Goal: Task Accomplishment & Management: Use online tool/utility

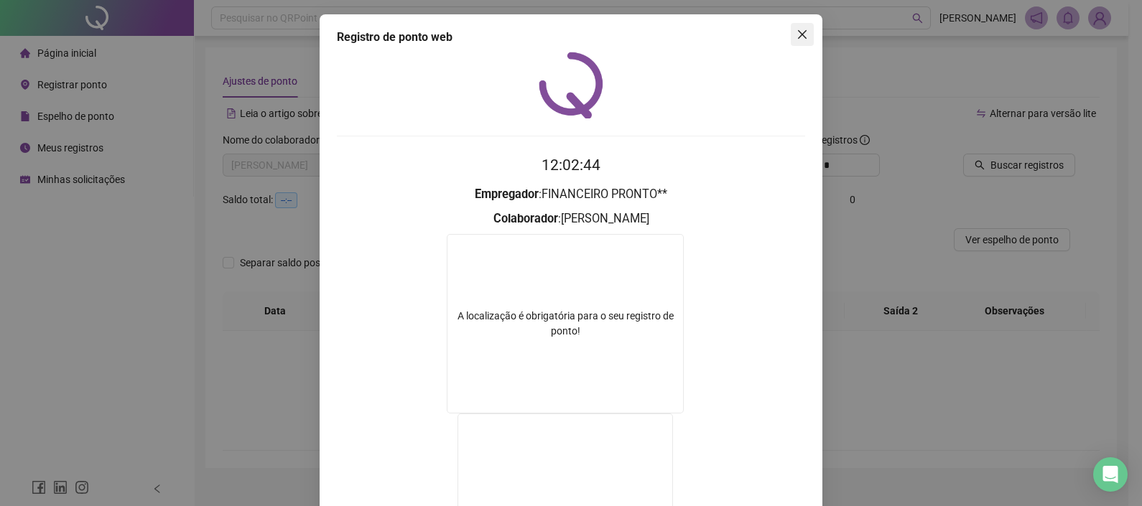
click at [796, 34] on icon "close" at bounding box center [801, 34] width 11 height 11
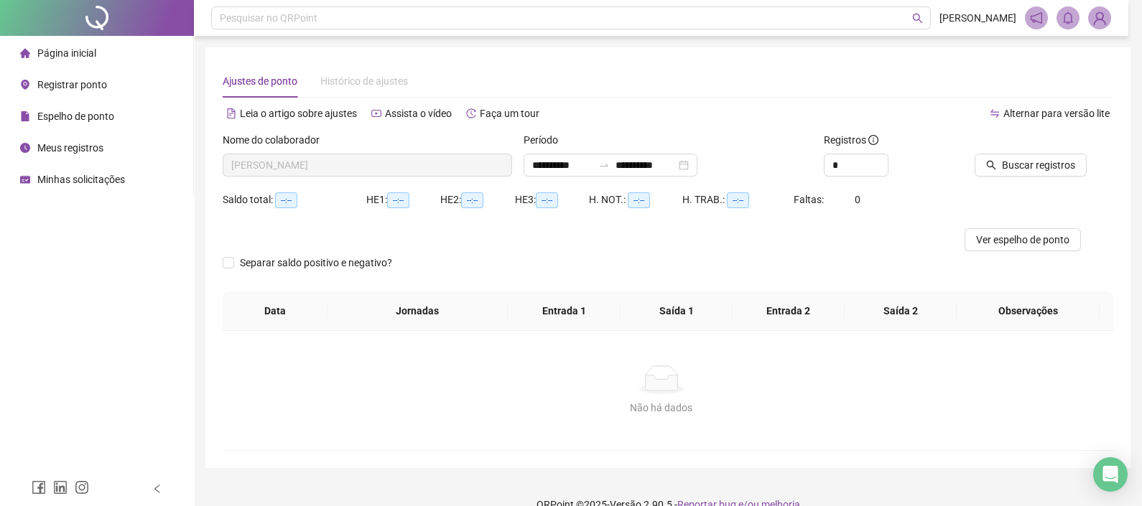
scroll to position [23, 0]
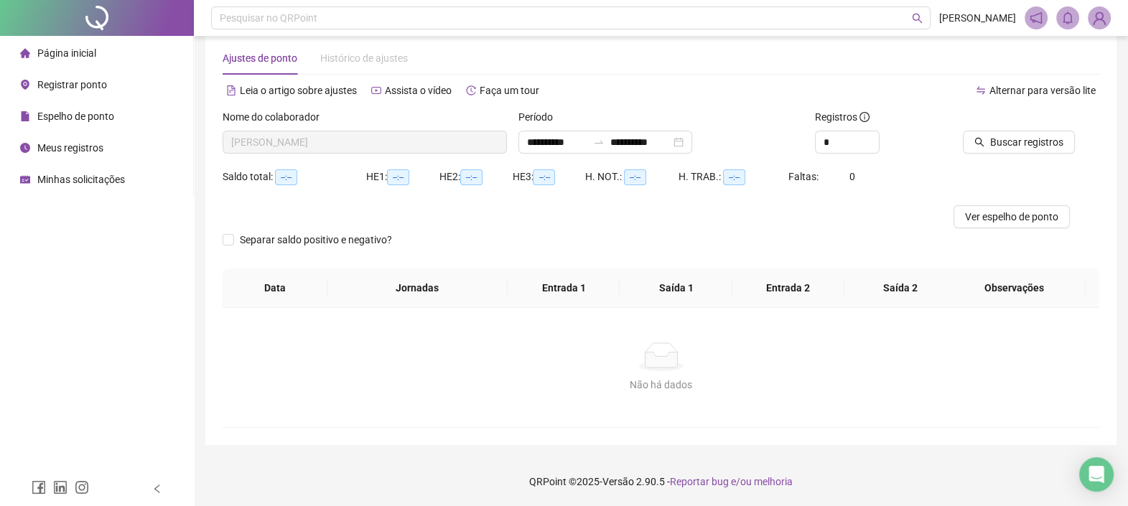
click at [107, 90] on li "Registrar ponto" at bounding box center [96, 84] width 187 height 29
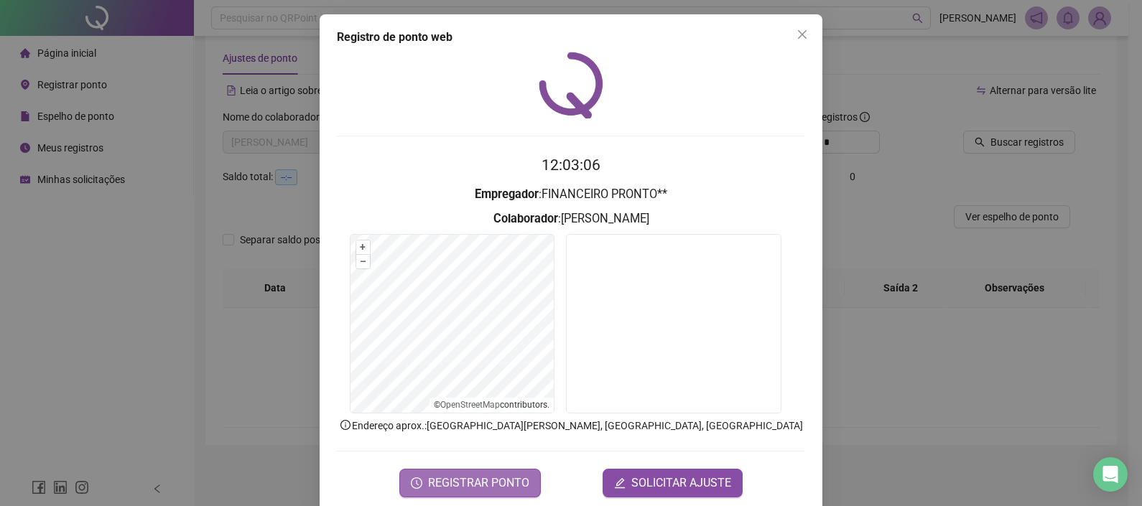
click at [483, 475] on span "REGISTRAR PONTO" at bounding box center [478, 483] width 101 height 17
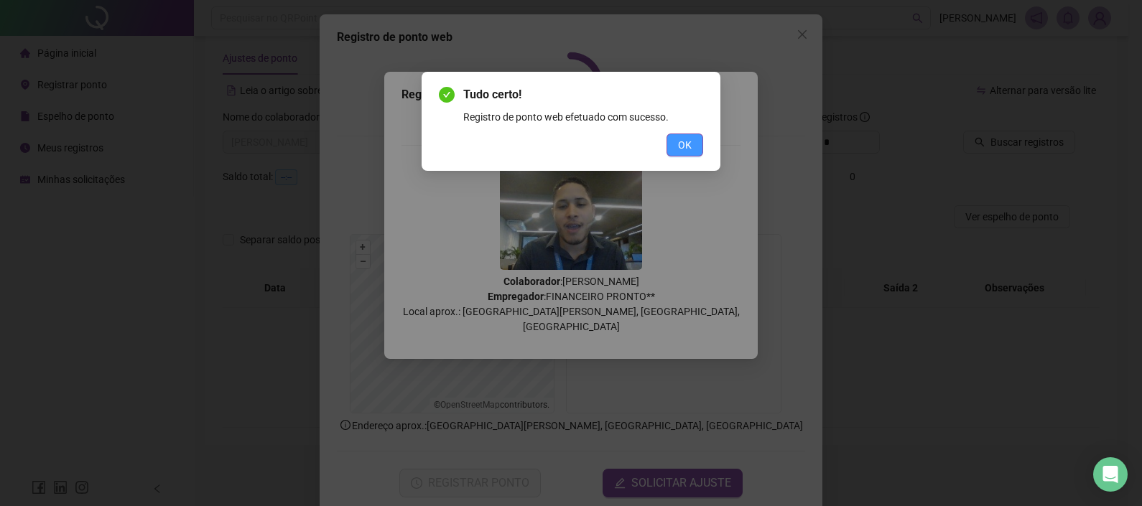
click at [676, 139] on button "OK" at bounding box center [684, 145] width 37 height 23
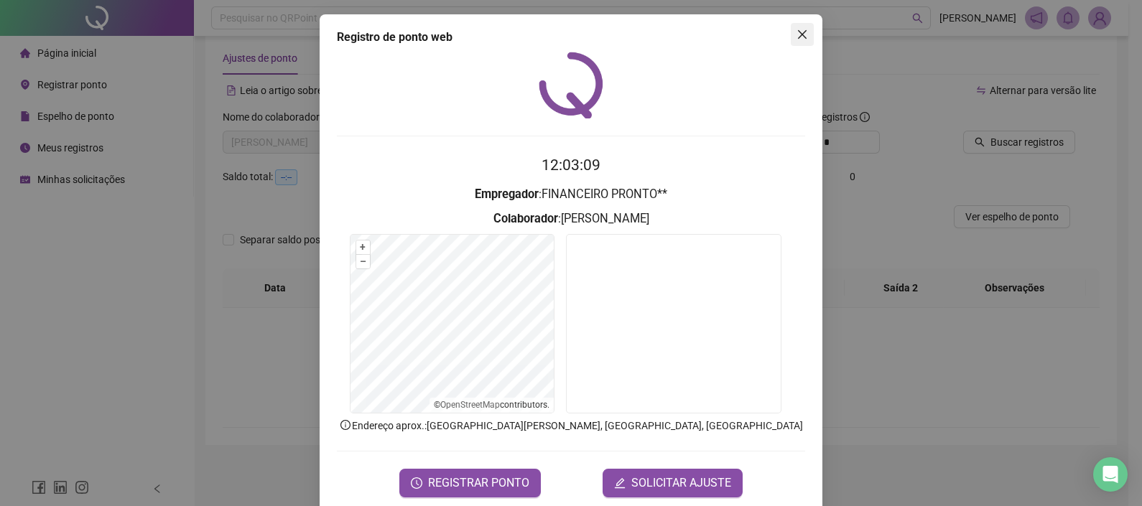
click at [798, 32] on icon "close" at bounding box center [802, 34] width 9 height 9
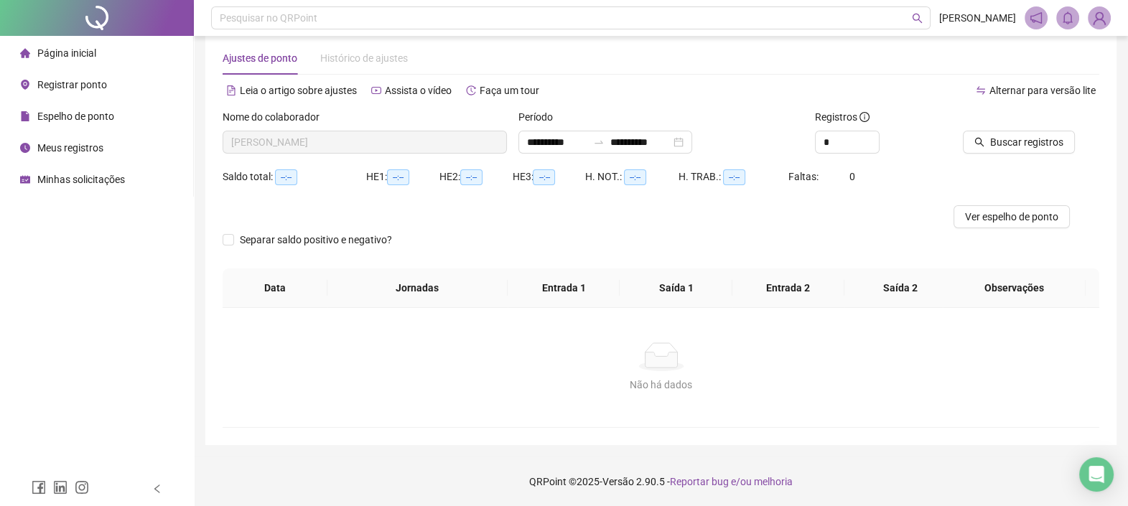
click at [89, 86] on span "Registrar ponto" at bounding box center [72, 84] width 70 height 11
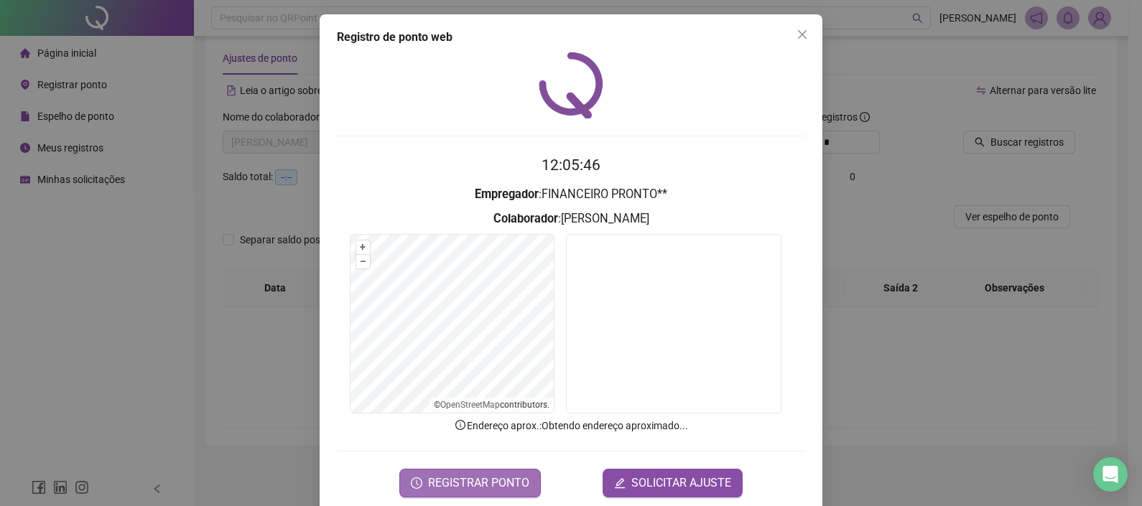
click at [488, 475] on span "REGISTRAR PONTO" at bounding box center [478, 483] width 101 height 17
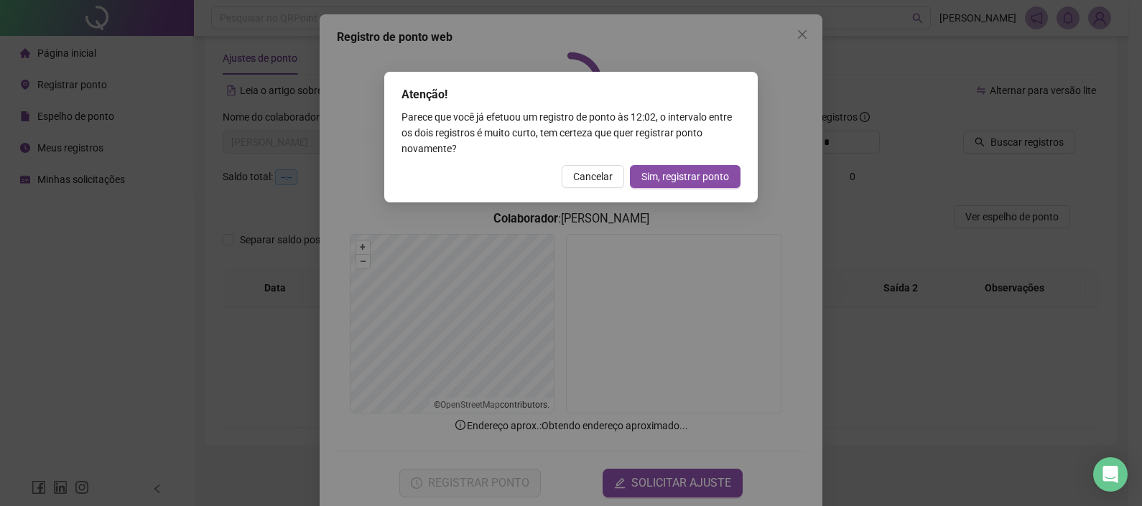
drag, startPoint x: 601, startPoint y: 173, endPoint x: 715, endPoint y: 92, distance: 139.5
click at [603, 173] on span "Cancelar" at bounding box center [592, 177] width 39 height 16
